Goal: Find contact information: Find contact information

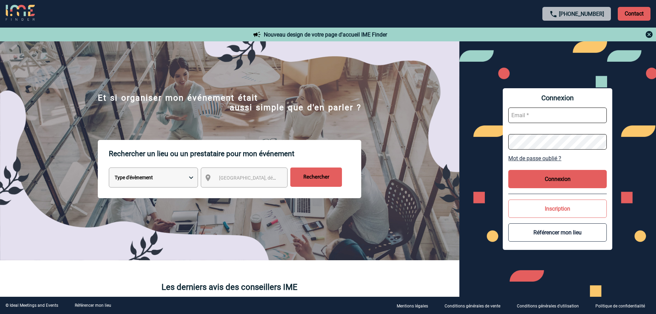
type input "jnetobogalho@ime-groupe.com"
click at [547, 171] on button "Connexion" at bounding box center [557, 179] width 98 height 18
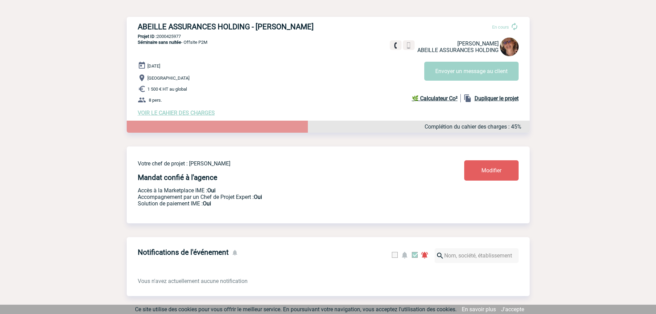
scroll to position [80, 0]
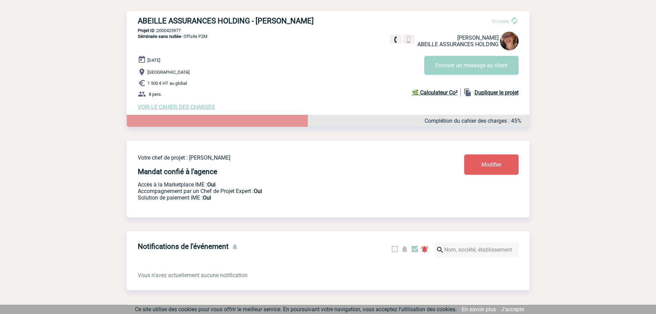
click at [170, 107] on span "VOIR LE CAHIER DES CHARGES" at bounding box center [176, 107] width 77 height 7
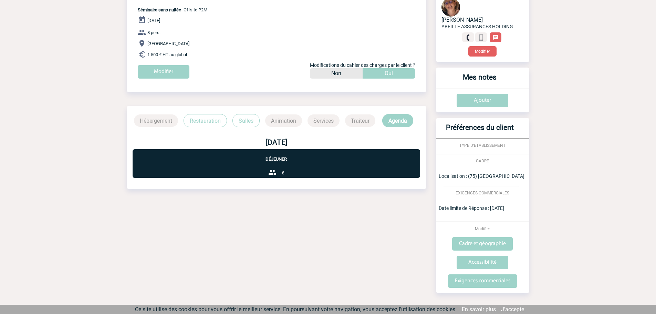
scroll to position [84, 0]
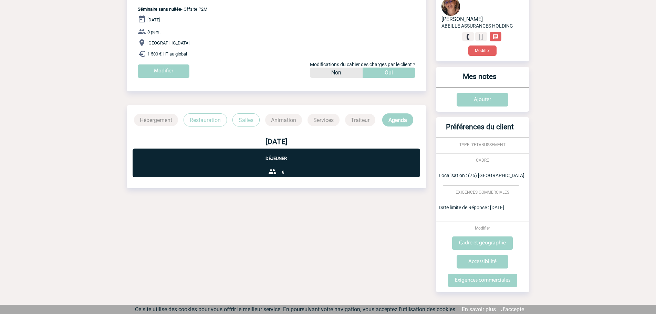
drag, startPoint x: 198, startPoint y: 120, endPoint x: 224, endPoint y: 120, distance: 26.5
click at [198, 119] on p "Restauration" at bounding box center [204, 119] width 43 height 13
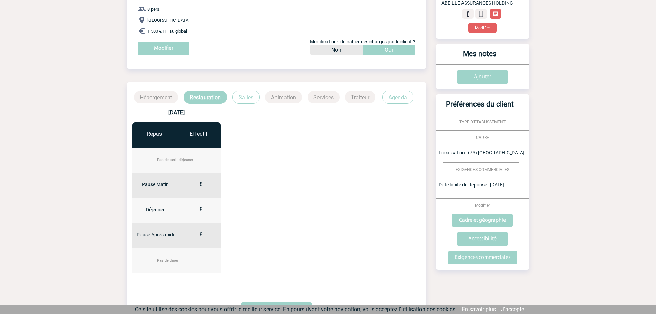
click at [246, 93] on p "Salles" at bounding box center [245, 97] width 27 height 13
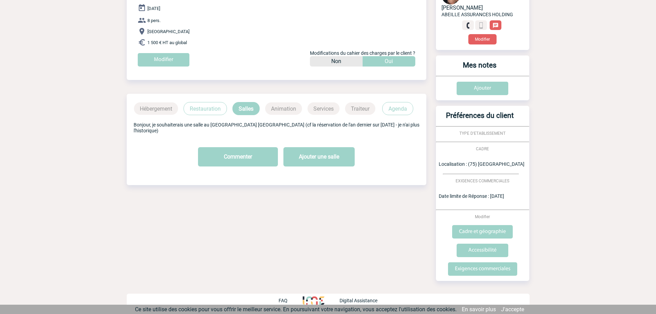
click at [395, 110] on p "Agenda" at bounding box center [397, 108] width 31 height 13
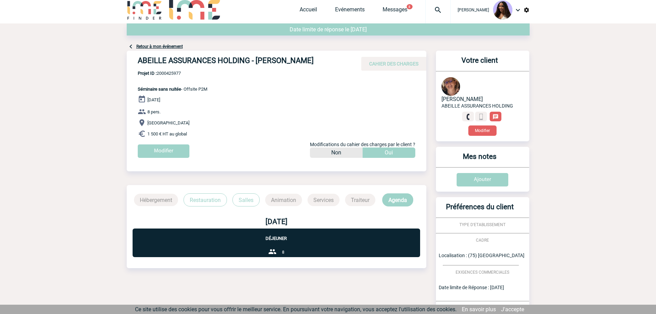
scroll to position [3, 0]
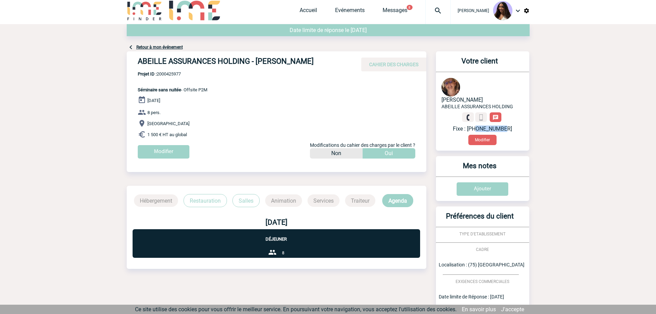
drag, startPoint x: 507, startPoint y: 129, endPoint x: 480, endPoint y: 129, distance: 26.8
click at [480, 129] on p "Fixe : [PHONE_NUMBER]" at bounding box center [482, 128] width 82 height 7
copy p "176626875"
